Goal: Check status: Check status

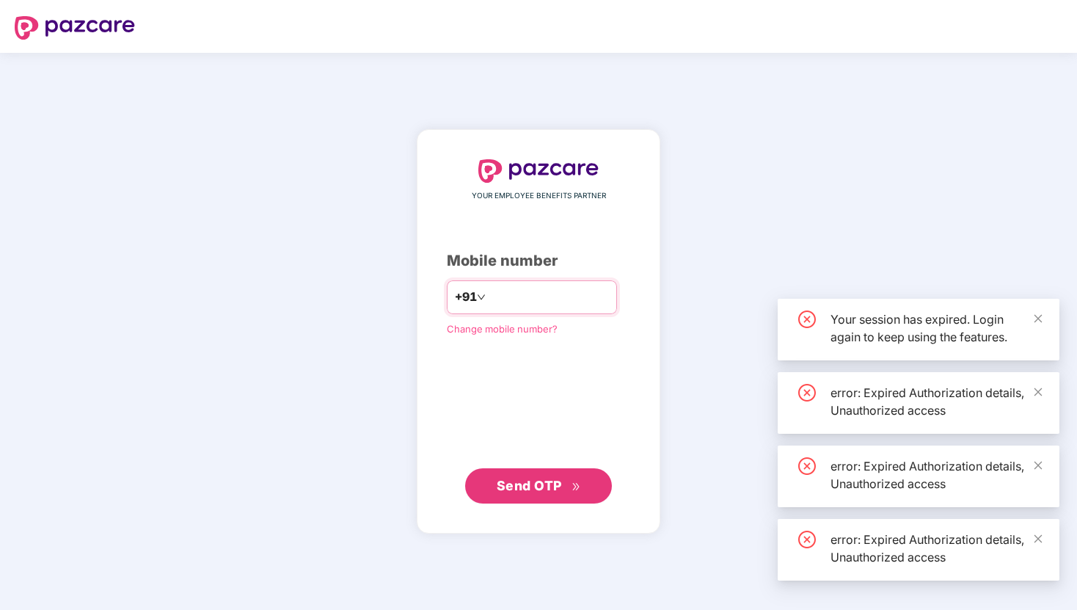
click at [524, 298] on input "number" at bounding box center [549, 297] width 120 height 23
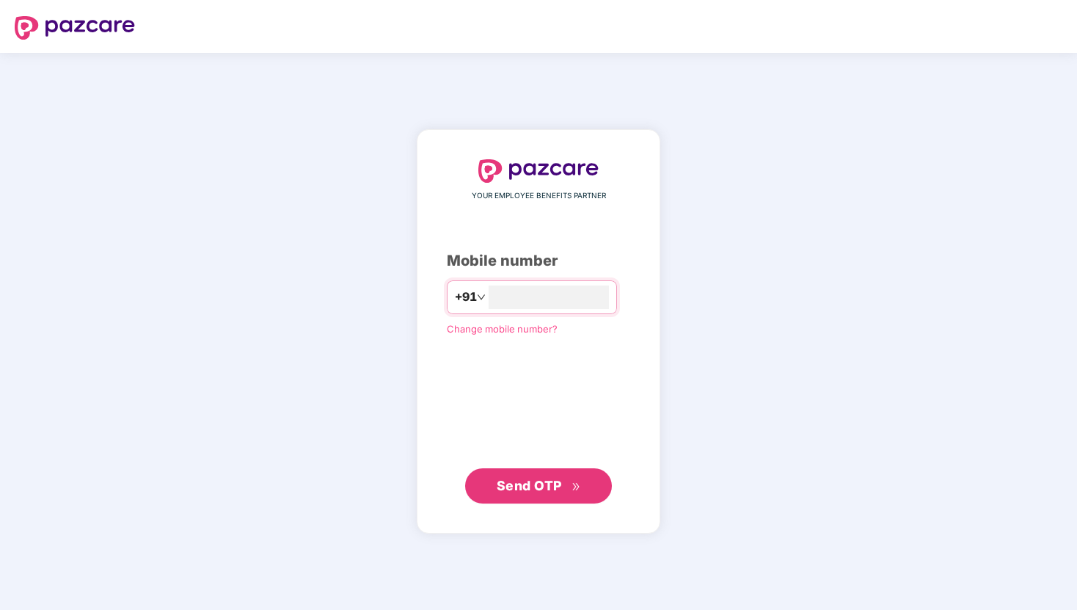
type input "**********"
click at [537, 485] on span "Send OTP" at bounding box center [529, 484] width 65 height 15
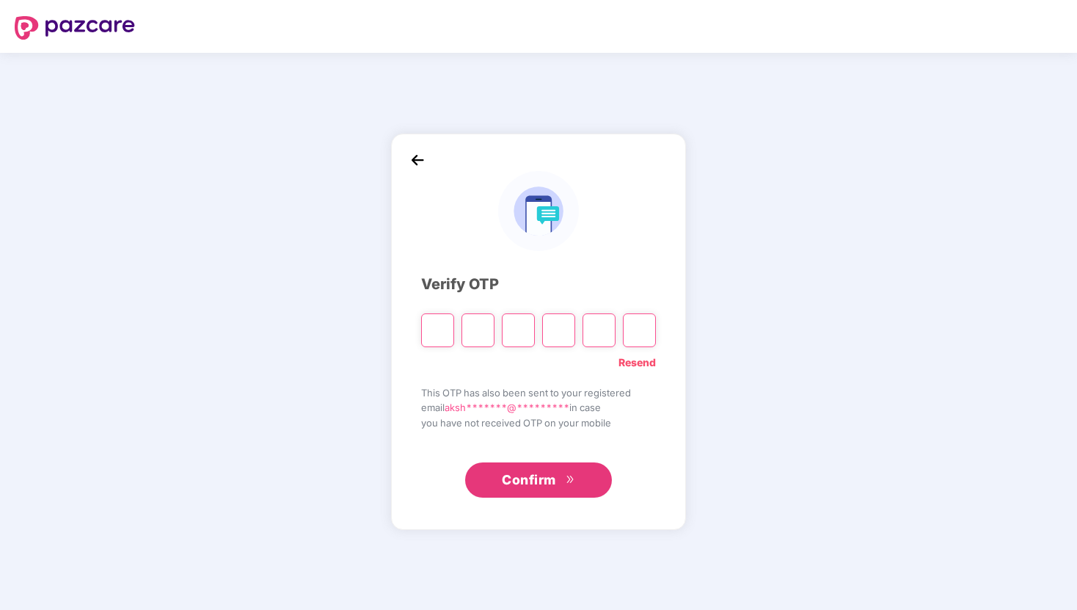
type input "*"
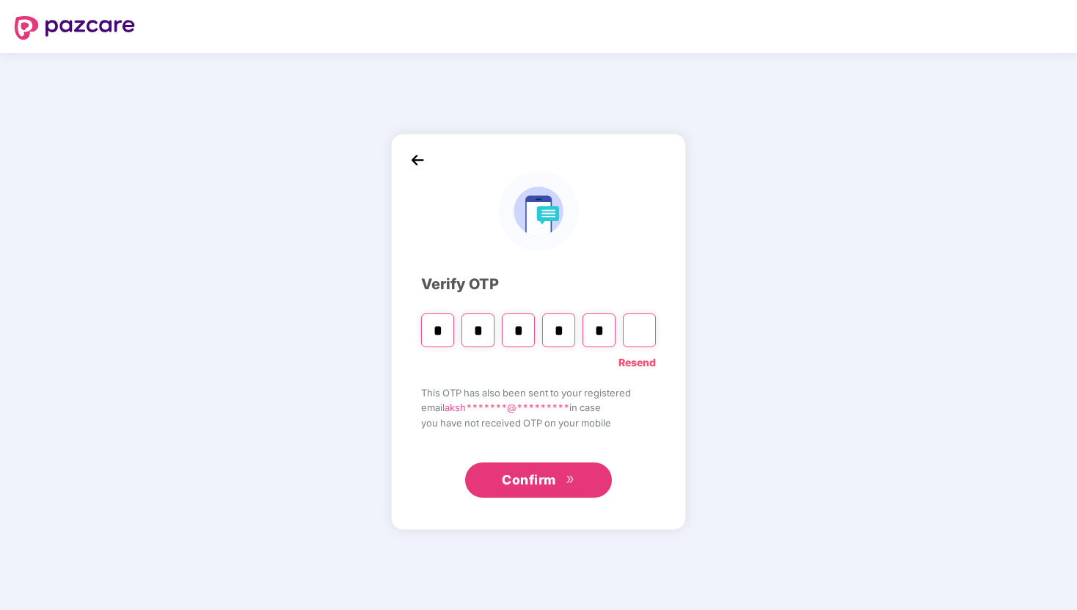
type input "*"
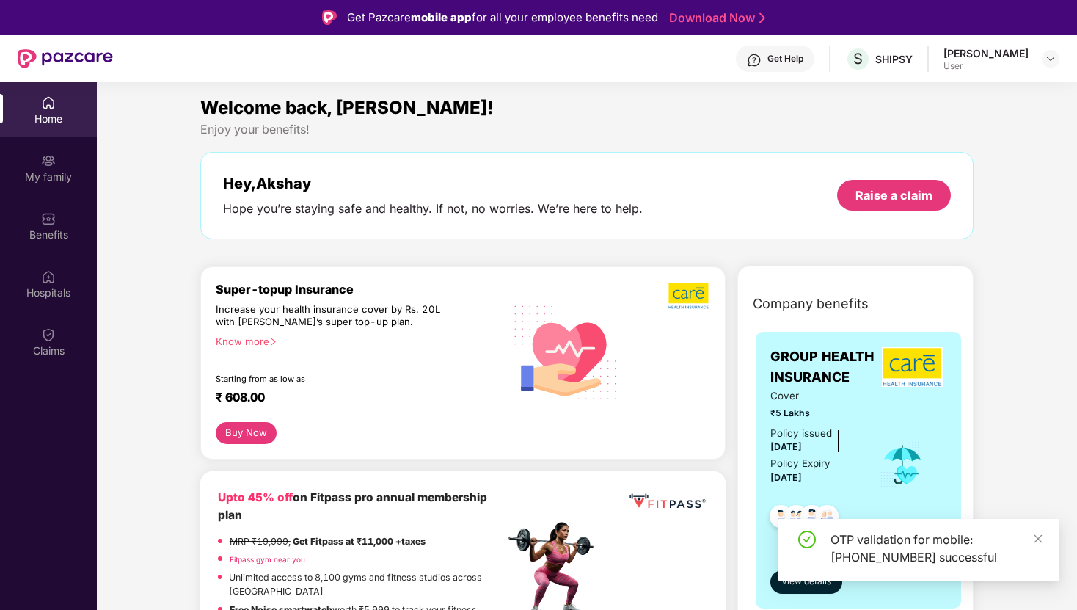
click at [996, 64] on div "User" at bounding box center [986, 66] width 85 height 12
click at [1003, 53] on div "[PERSON_NAME]" at bounding box center [986, 53] width 85 height 14
click at [1055, 54] on img at bounding box center [1051, 59] width 12 height 12
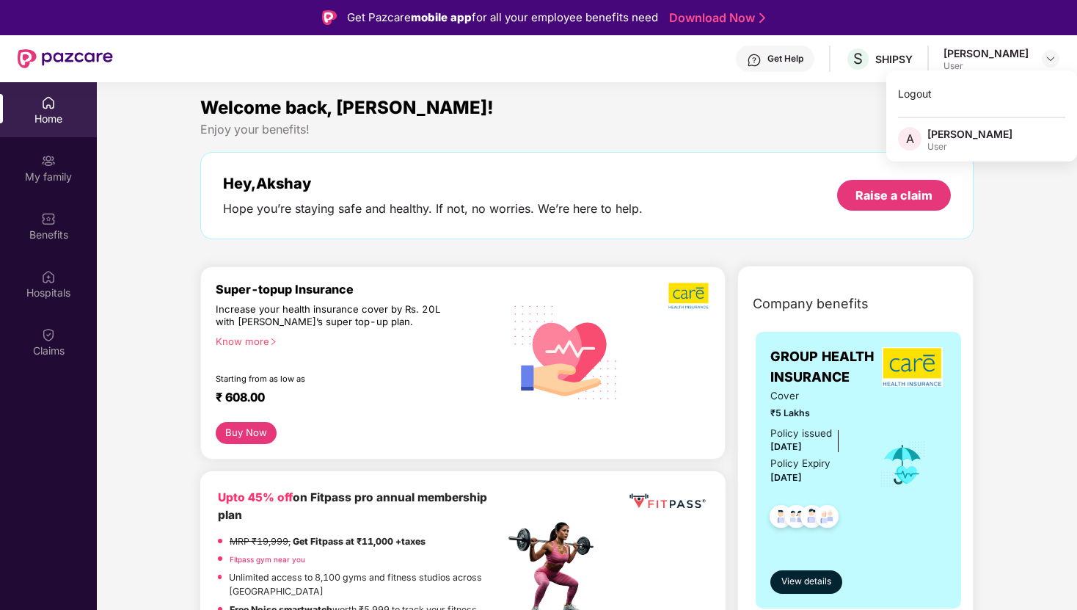
click at [851, 103] on div "Welcome back, [PERSON_NAME]!" at bounding box center [587, 108] width 774 height 28
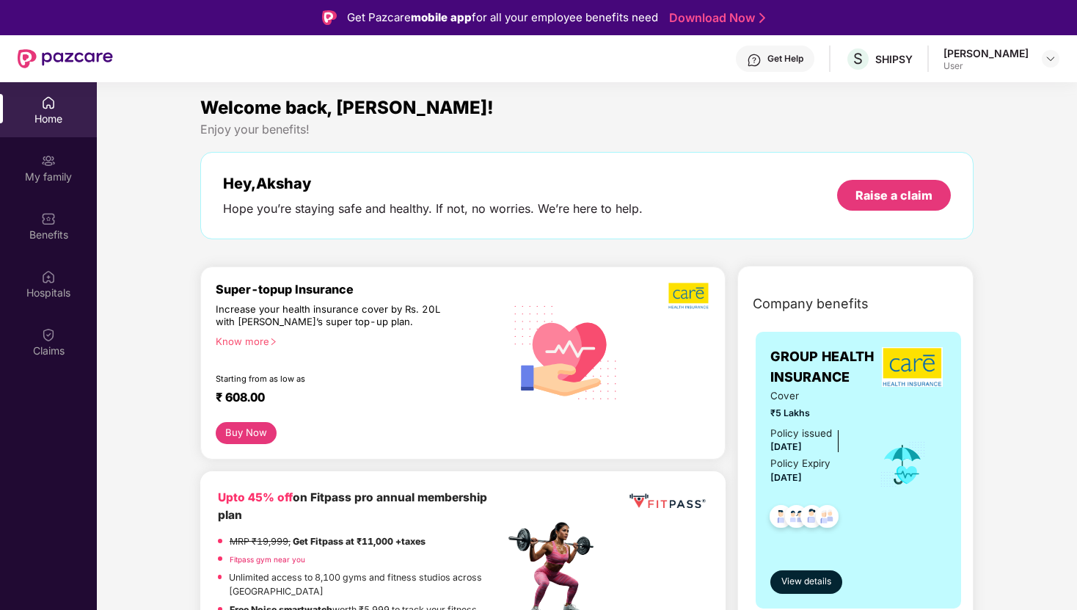
click at [52, 122] on div "Home" at bounding box center [48, 119] width 97 height 15
click at [52, 162] on img at bounding box center [48, 160] width 15 height 15
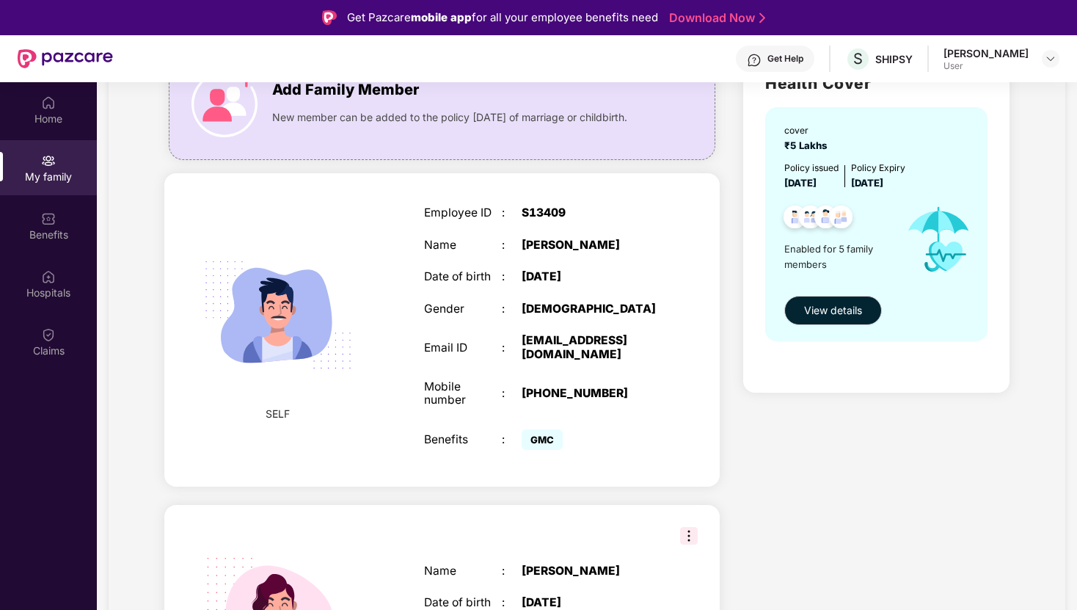
scroll to position [137, 0]
click at [567, 386] on div "[PHONE_NUMBER]" at bounding box center [590, 393] width 137 height 14
click at [849, 305] on span "View details" at bounding box center [833, 310] width 58 height 16
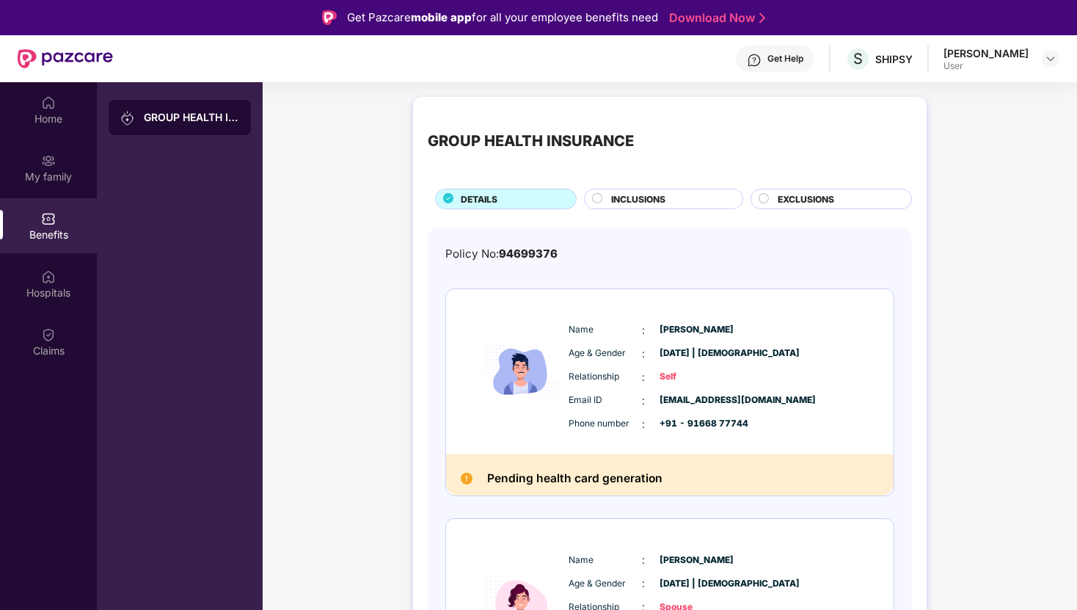
click at [689, 382] on span "Self" at bounding box center [696, 377] width 73 height 14
click at [564, 485] on h2 "Pending health card generation" at bounding box center [574, 479] width 175 height 20
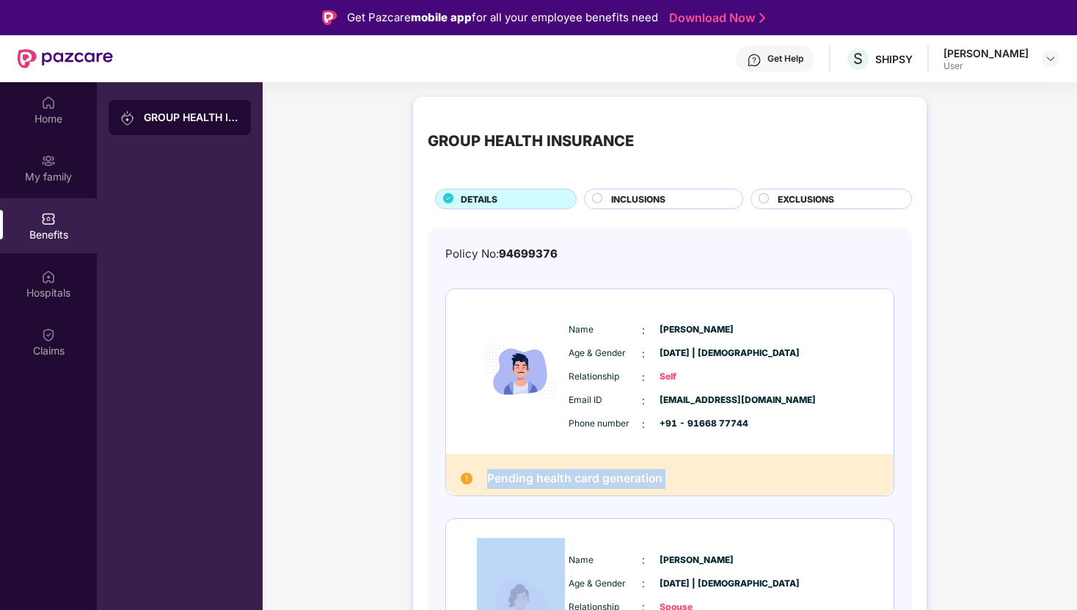
click at [564, 485] on h2 "Pending health card generation" at bounding box center [574, 479] width 175 height 20
click at [528, 476] on h2 "Pending health card generation" at bounding box center [574, 479] width 175 height 20
